Goal: Task Accomplishment & Management: Use online tool/utility

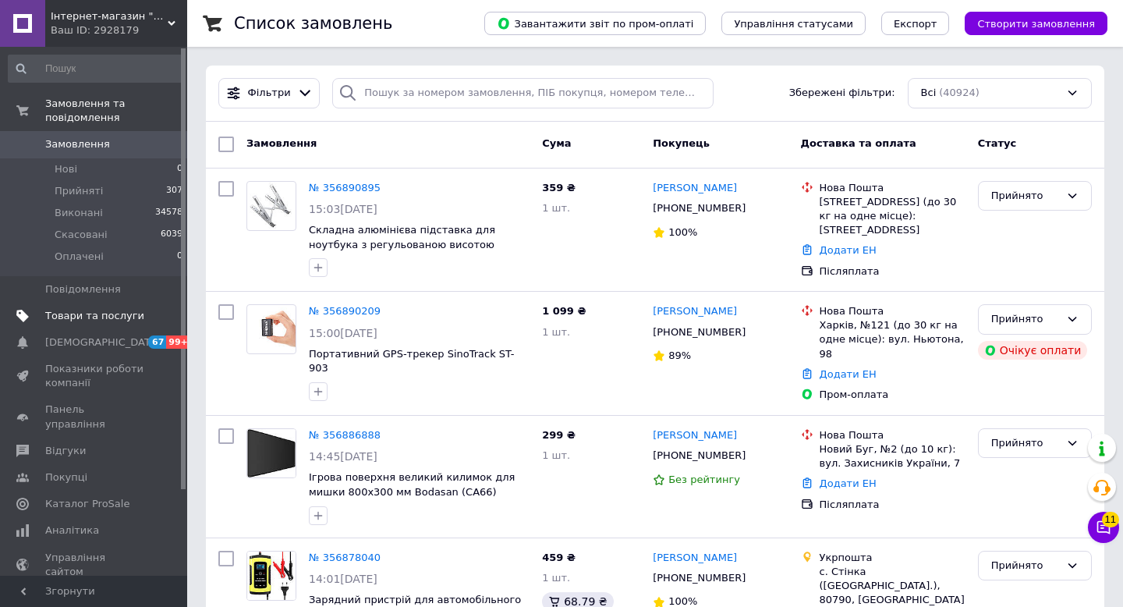
click at [96, 314] on span "Товари та послуги" at bounding box center [94, 316] width 99 height 14
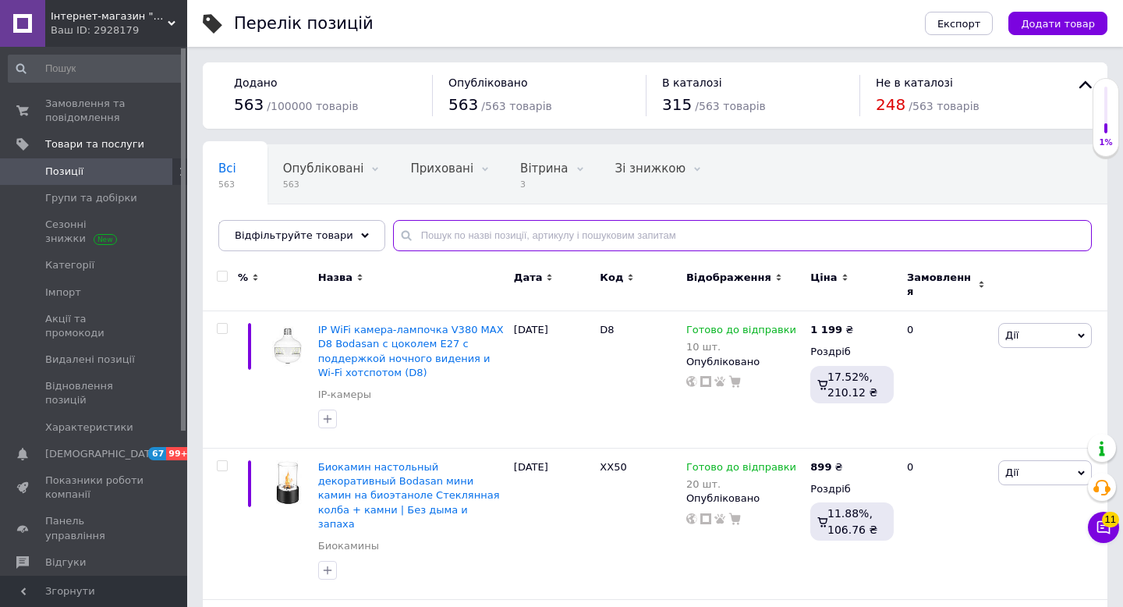
click at [488, 233] on input "text" at bounding box center [742, 235] width 699 height 31
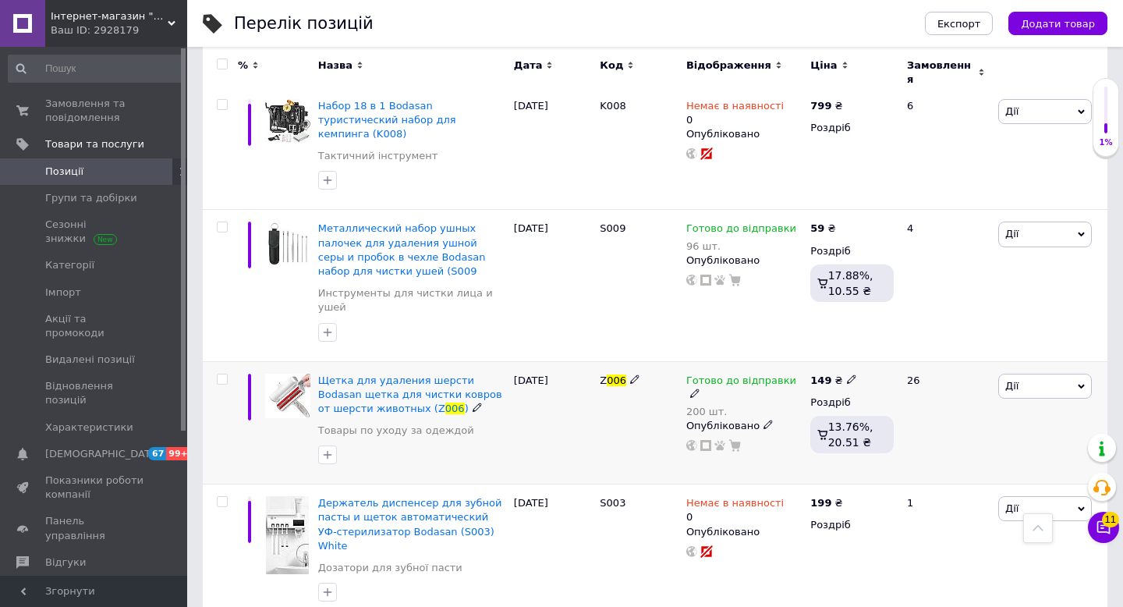
scroll to position [474, 0]
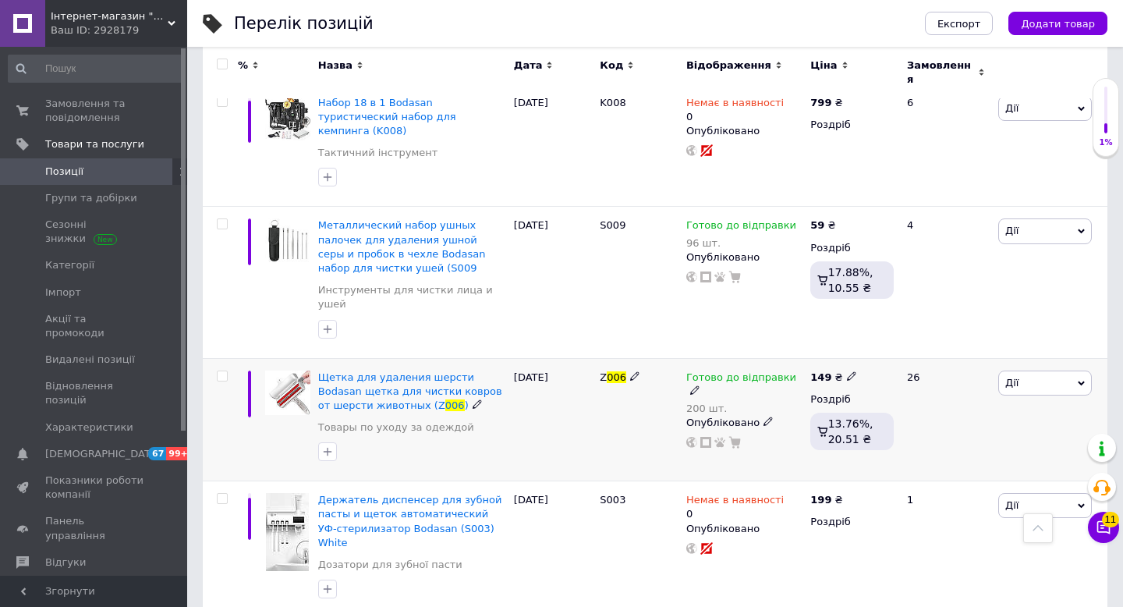
type input "006"
click at [850, 371] on icon at bounding box center [851, 375] width 9 height 9
click at [887, 343] on input "149" at bounding box center [926, 358] width 119 height 31
type input "129"
click at [612, 375] on div "Z 006" at bounding box center [639, 419] width 87 height 123
